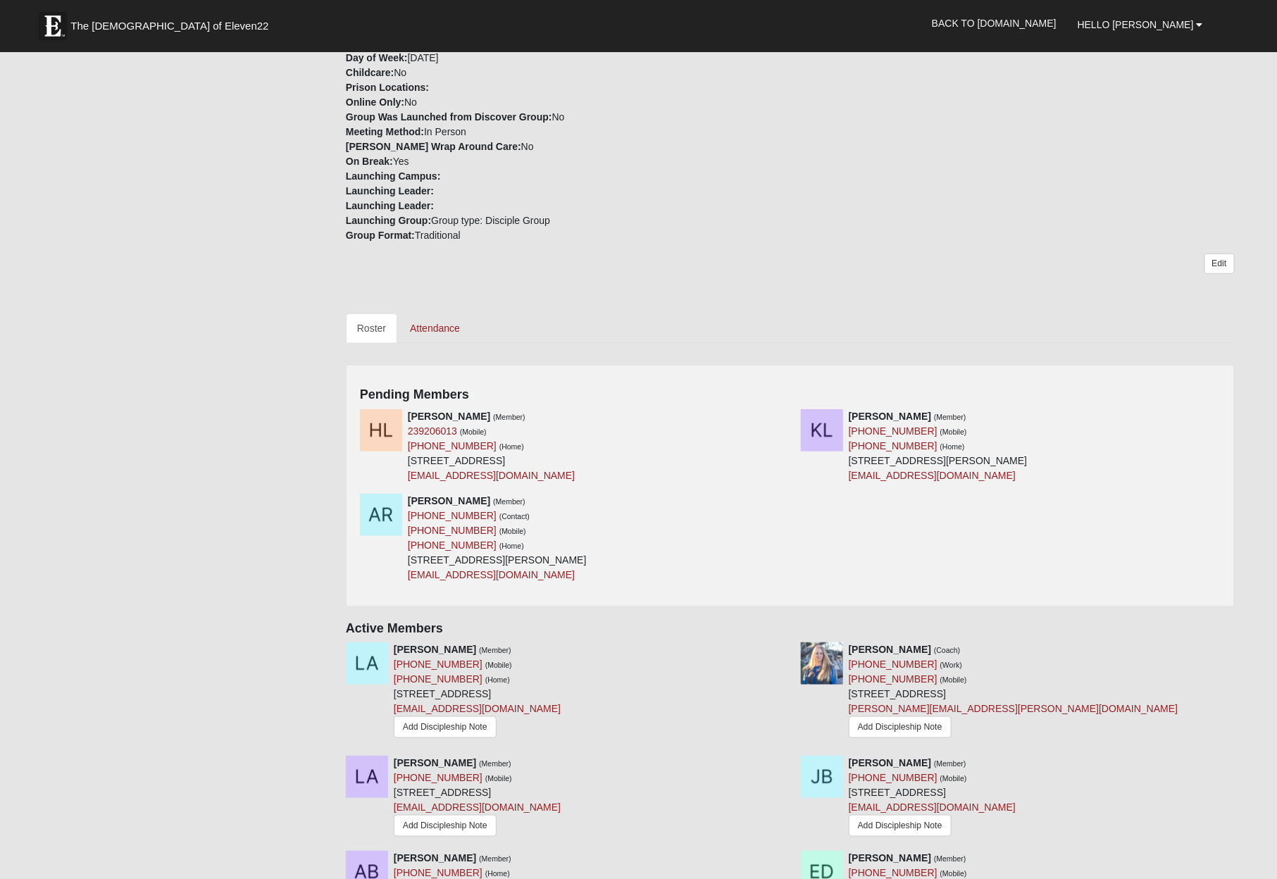
scroll to position [377, 0]
click at [785, 414] on icon at bounding box center [785, 414] width 10 height 10
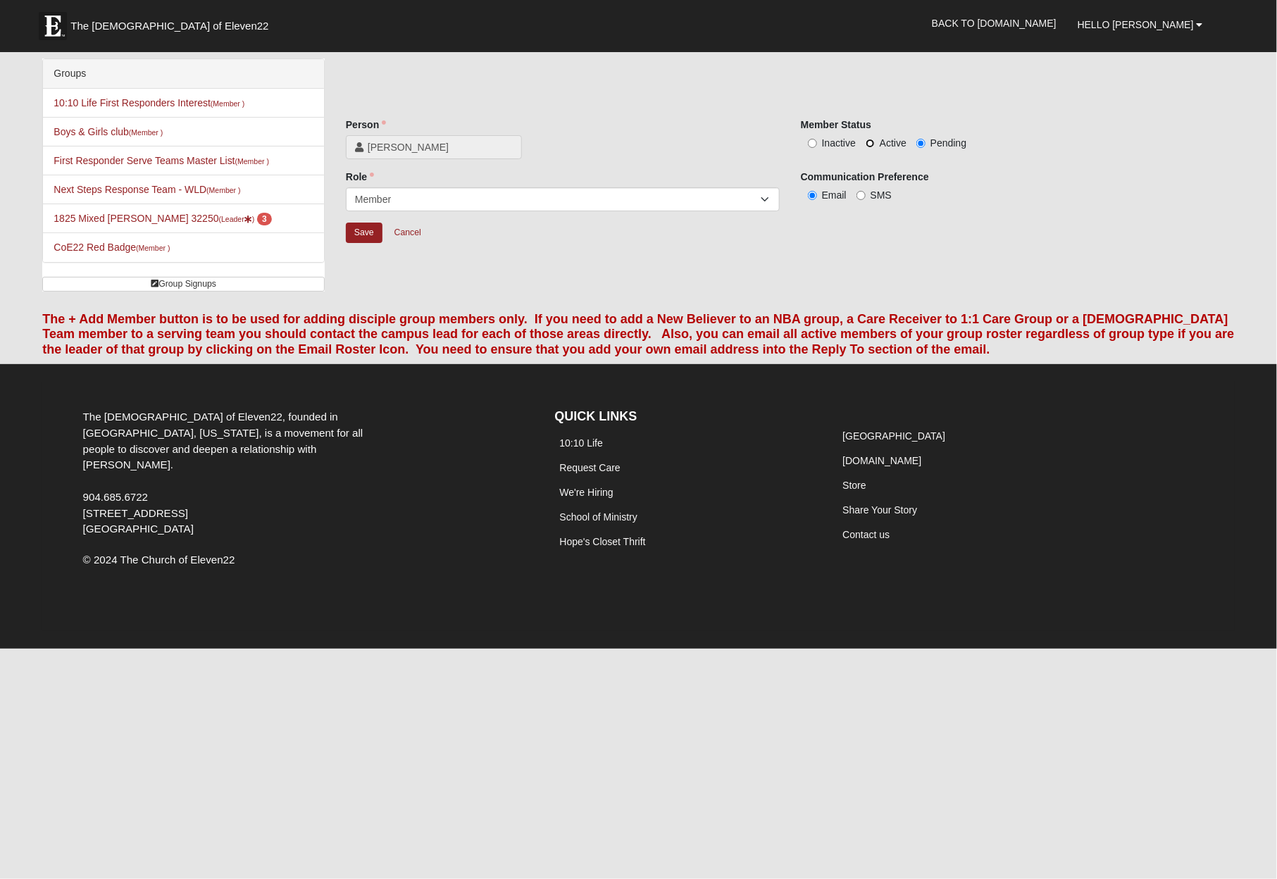
click at [851, 142] on input "Active" at bounding box center [869, 143] width 9 height 9
radio input "true"
click at [372, 233] on input "Save" at bounding box center [364, 232] width 37 height 20
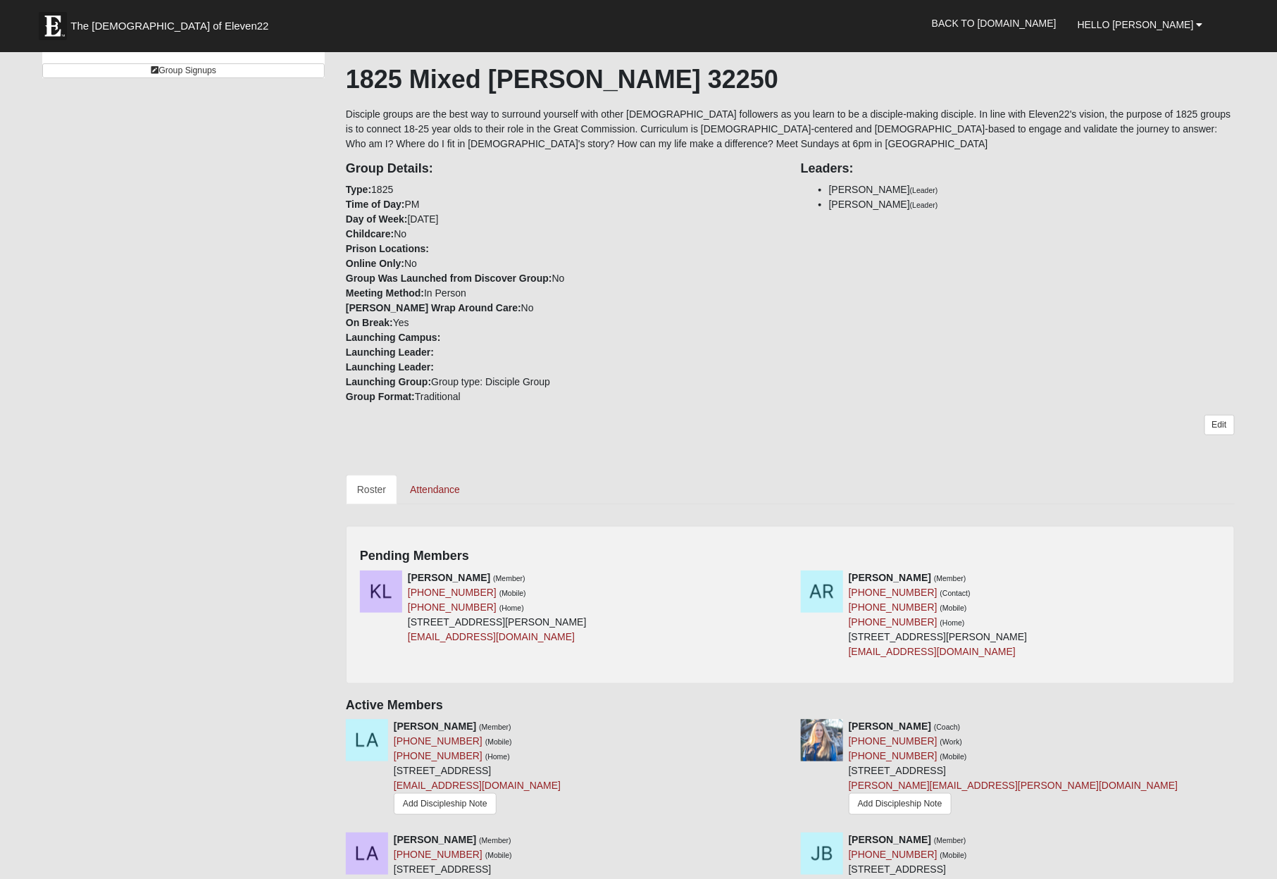
scroll to position [227, 0]
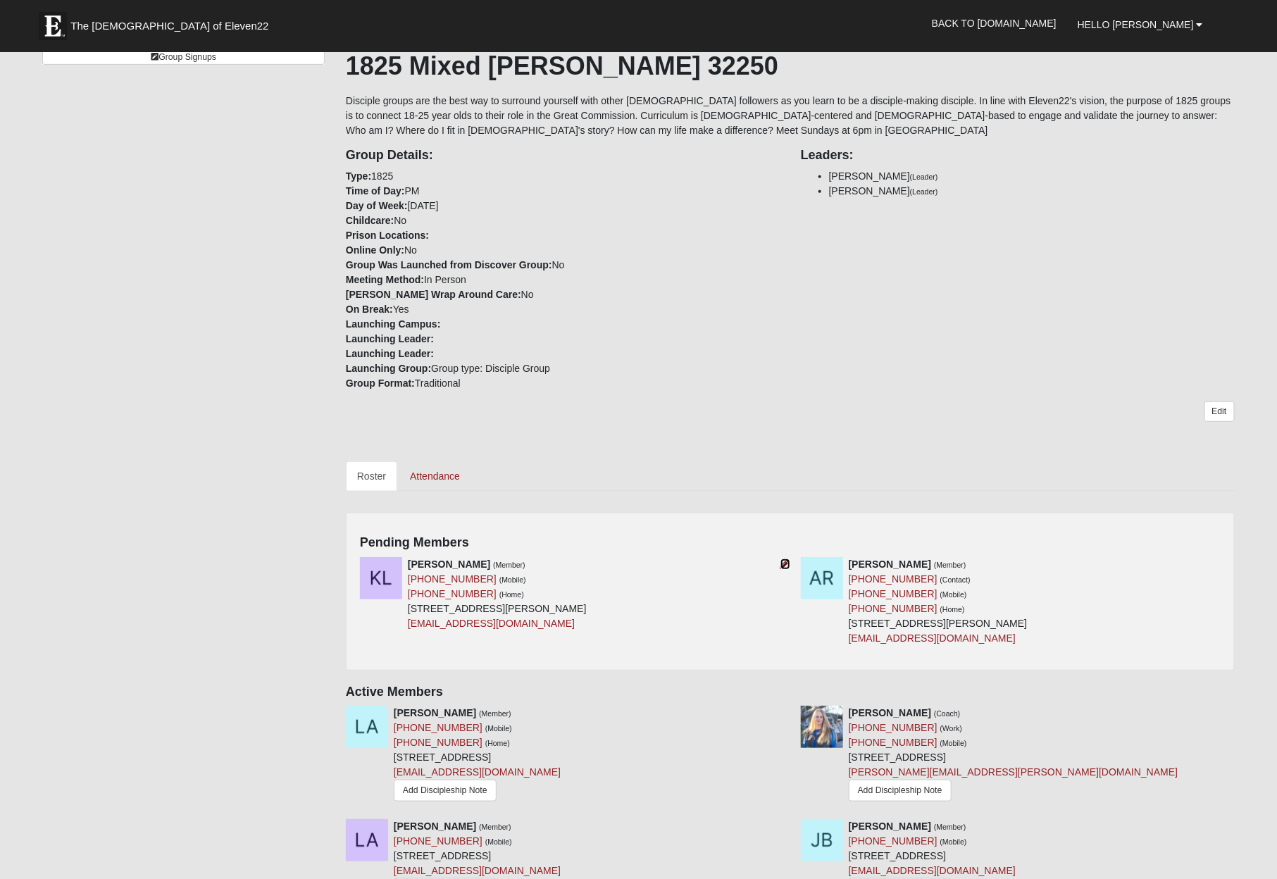
click at [787, 565] on icon at bounding box center [785, 564] width 10 height 10
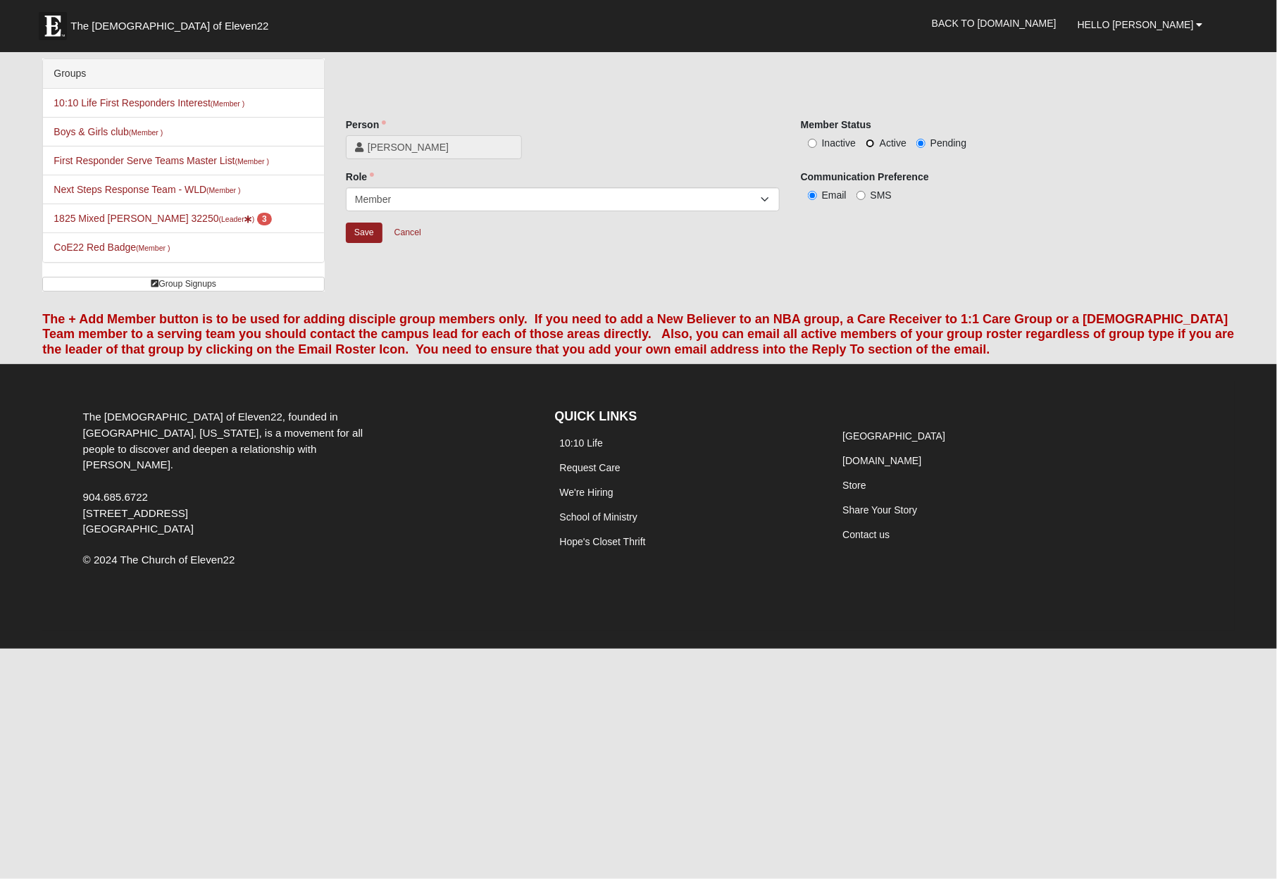
click at [851, 142] on input "Active" at bounding box center [869, 143] width 9 height 9
radio input "true"
click at [368, 232] on input "Save" at bounding box center [364, 232] width 37 height 20
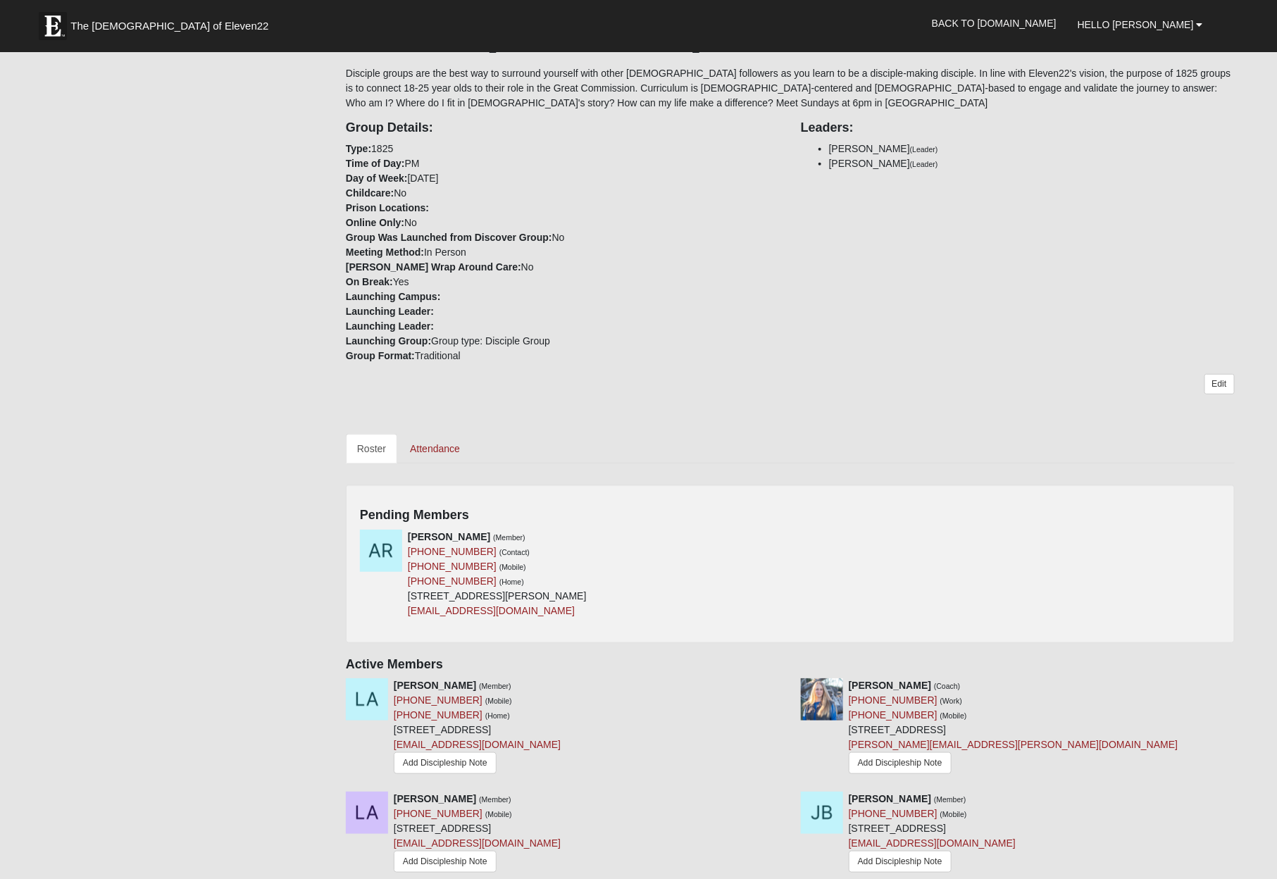
scroll to position [260, 0]
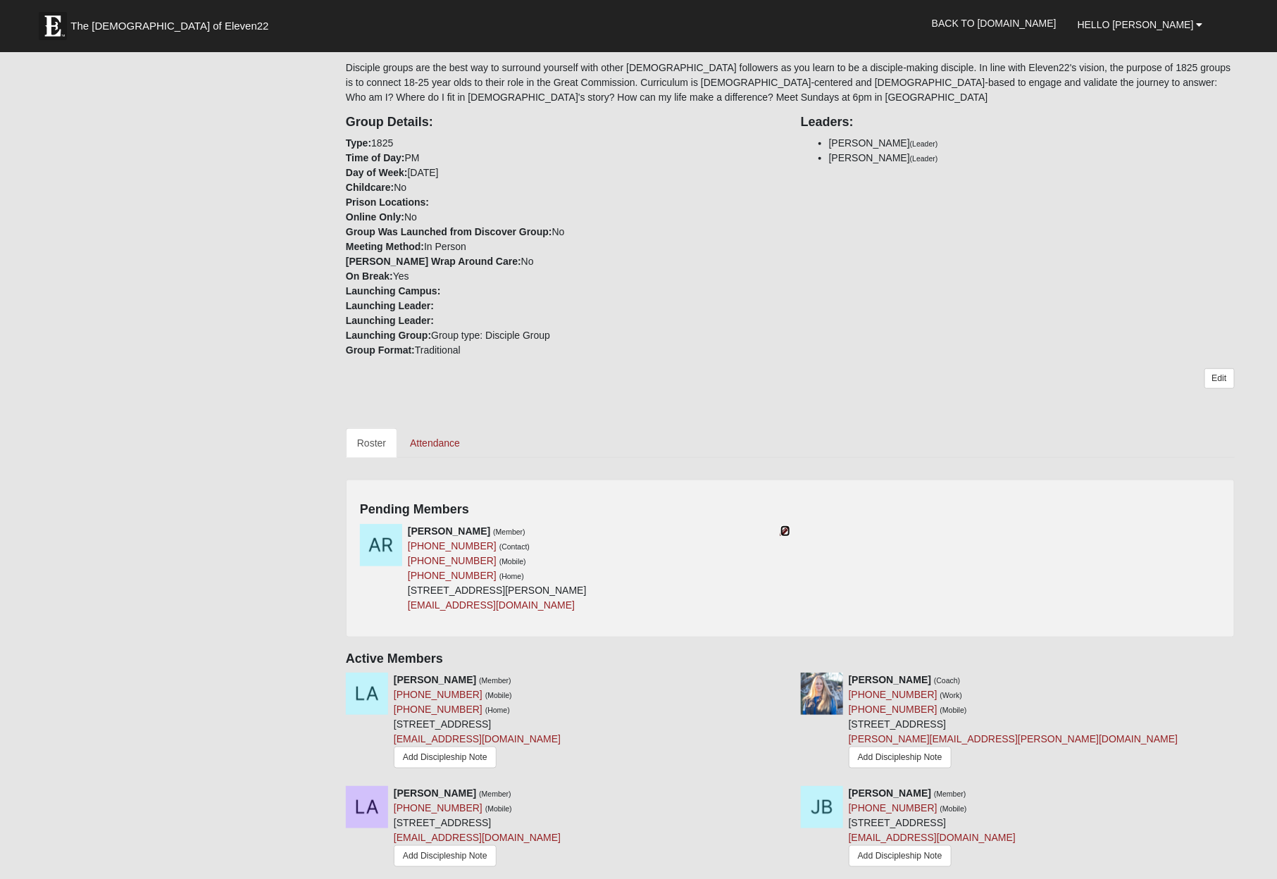
click at [787, 530] on icon at bounding box center [785, 531] width 10 height 10
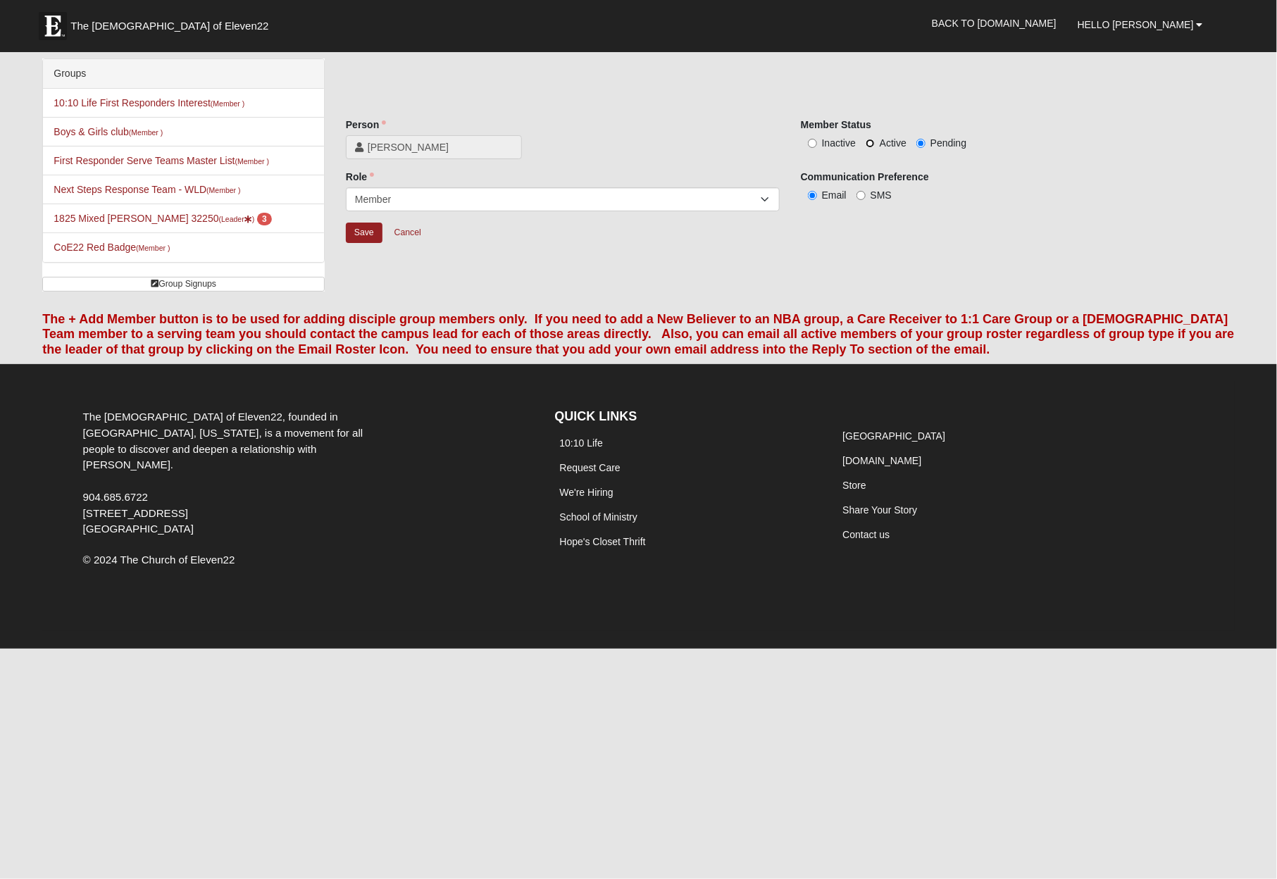
click at [851, 144] on input "Active" at bounding box center [869, 143] width 9 height 9
radio input "true"
click at [367, 230] on input "Save" at bounding box center [364, 232] width 37 height 20
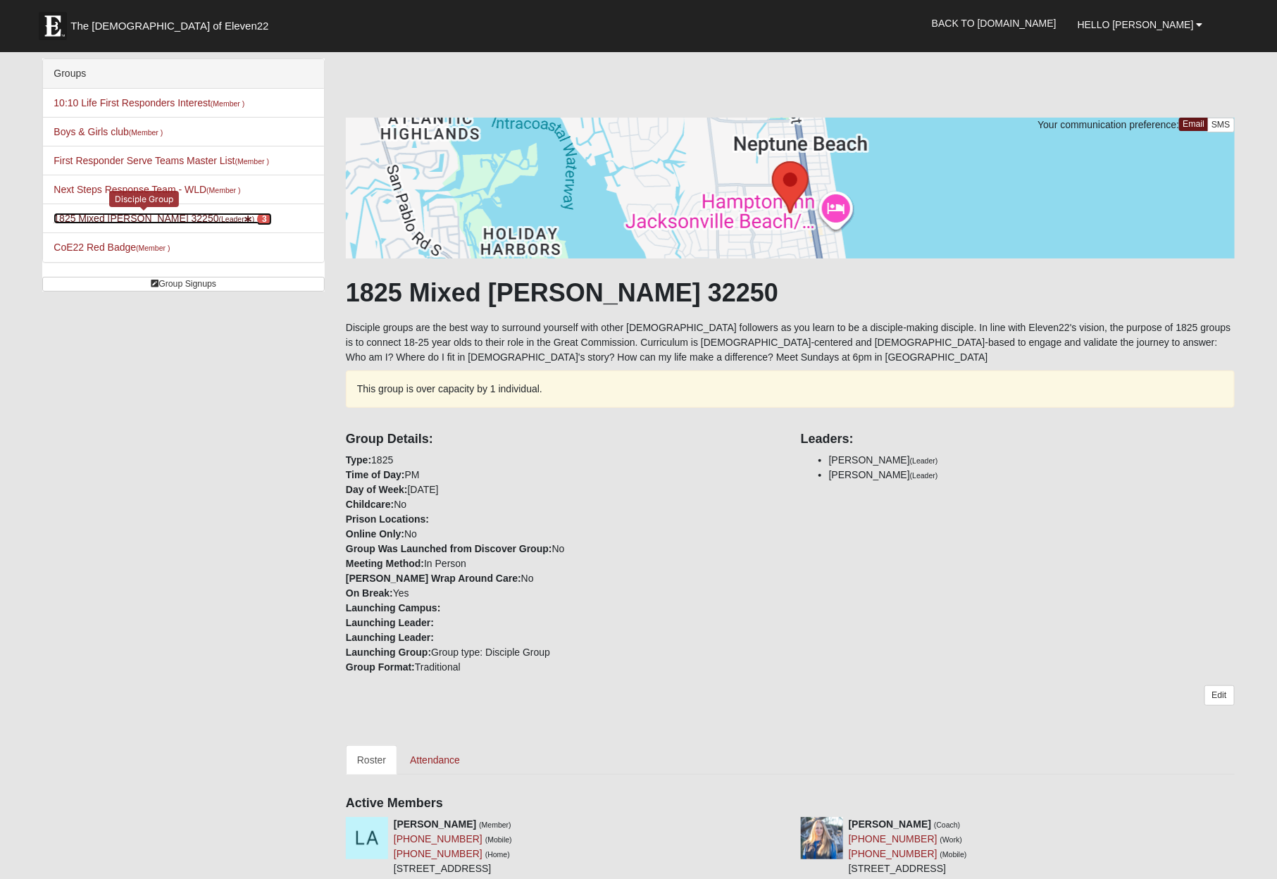
click at [158, 220] on link "1825 Mixed [PERSON_NAME] 32250 (Leader ) 3" at bounding box center [163, 218] width 218 height 11
